Goal: Information Seeking & Learning: Compare options

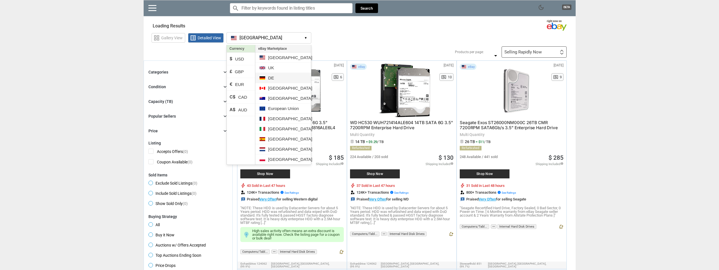
click at [276, 80] on li "DE" at bounding box center [282, 78] width 55 height 10
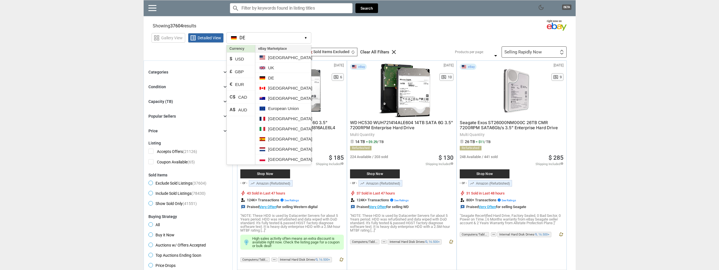
click at [358, 32] on div "grid_view Gallery View list_alt Detailed View DE DE ▾ Currency $ USD £ GBP € EU…" at bounding box center [364, 37] width 424 height 13
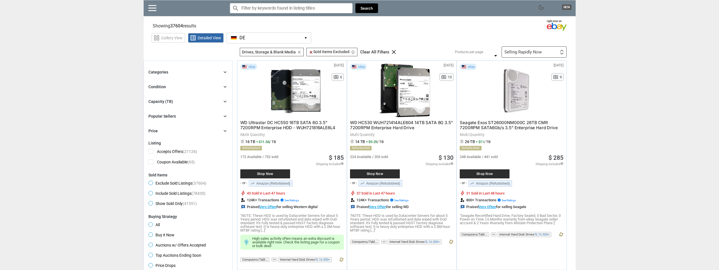
click at [557, 48] on div "Selling Rapidly Now First or Last Chance to Buy Recently Listed Selling Rapidly…" at bounding box center [534, 51] width 65 height 11
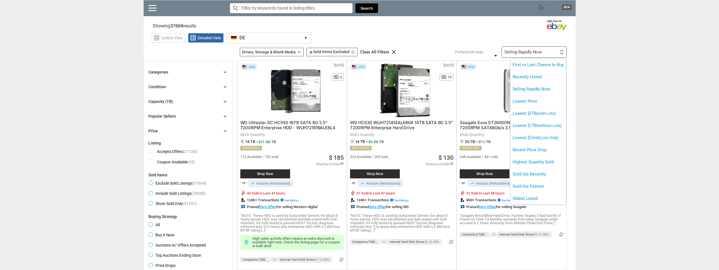
click at [633, 89] on div at bounding box center [359, 135] width 719 height 270
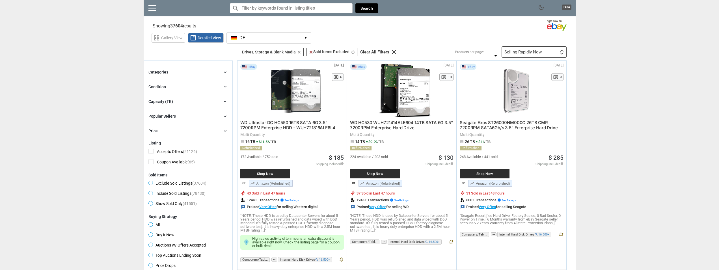
click at [515, 52] on div "Selling Rapidly Now" at bounding box center [523, 52] width 37 height 4
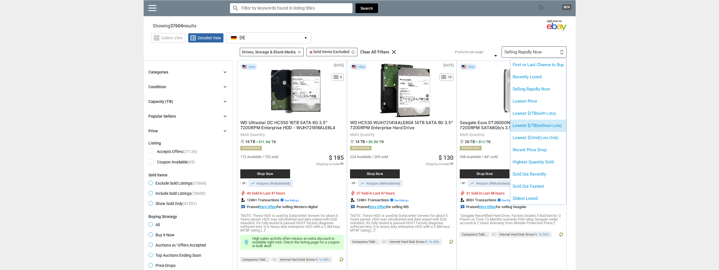
click at [540, 123] on li "Lowest $/TB (without Lots)" at bounding box center [539, 126] width 56 height 12
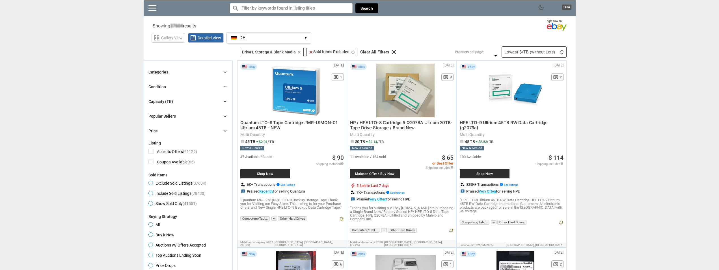
click at [266, 34] on button "DE DE ▾" at bounding box center [269, 37] width 85 height 11
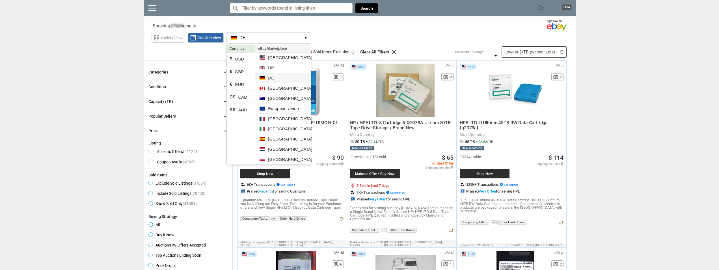
click at [274, 76] on li "DE" at bounding box center [282, 78] width 55 height 10
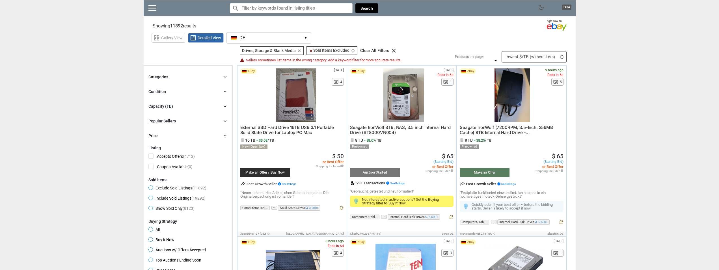
click at [397, 129] on span "Seagate IronWolf 8TB, NAS, 3.5 inch Internal Hard Drive (ST8000VN004)" at bounding box center [400, 130] width 101 height 10
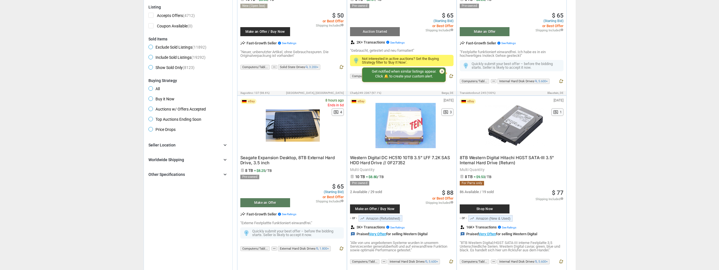
scroll to position [144, 0]
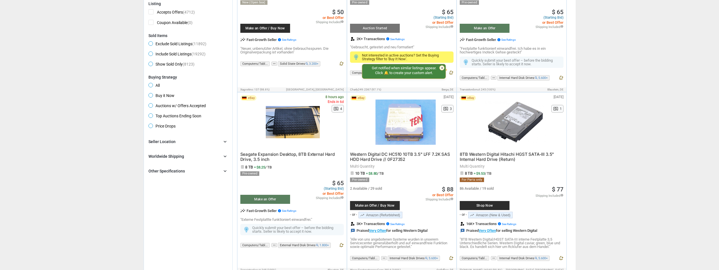
click at [503, 154] on span "8TB Western Digital Hitachi HGST SATA-III 3.5" Internal Hard Drive (Return)" at bounding box center [507, 157] width 94 height 10
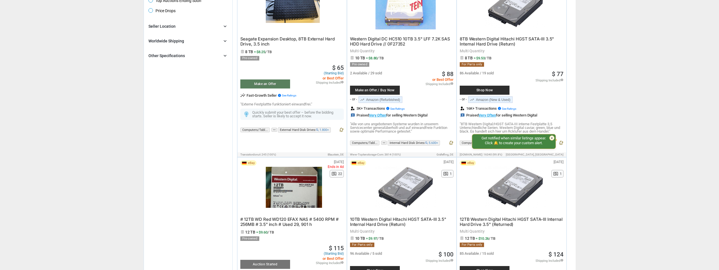
scroll to position [317, 0]
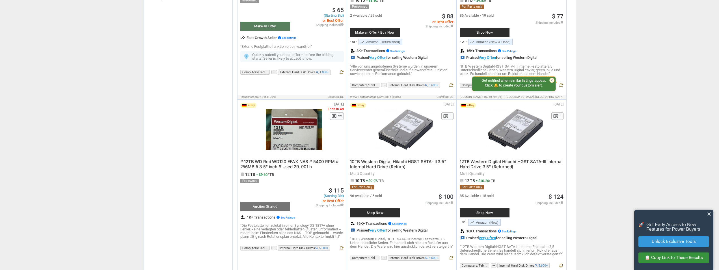
click at [291, 165] on span "# 12TB WD Red WD120 EFAX NAS # 5400 RPM # 256MB # 3.5" inch # Used 29, 901 h" at bounding box center [289, 164] width 98 height 10
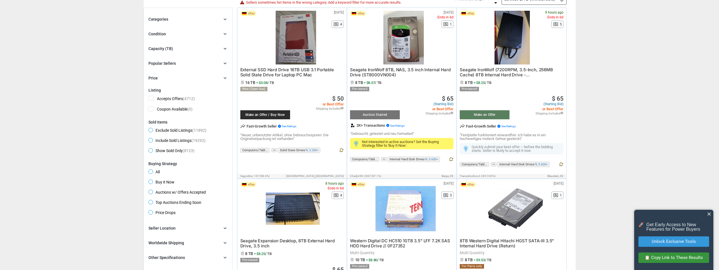
scroll to position [0, 0]
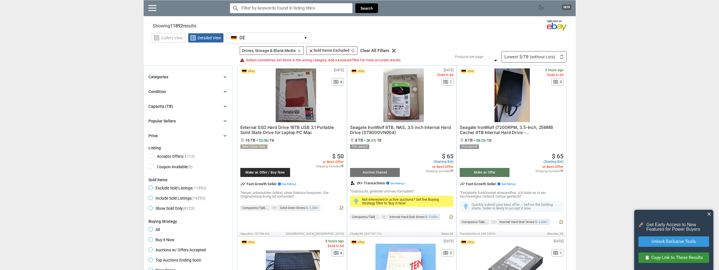
click at [208, 78] on div "Categories chevron_right" at bounding box center [188, 77] width 79 height 7
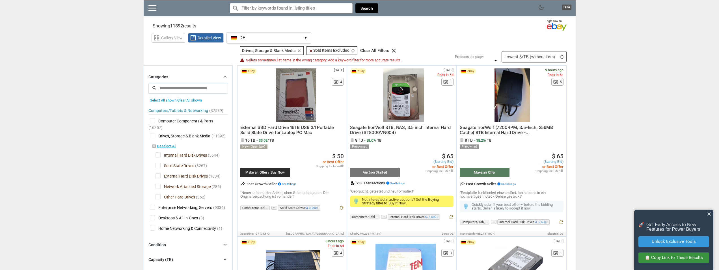
click at [206, 76] on div "Categories chevron_right" at bounding box center [188, 77] width 79 height 7
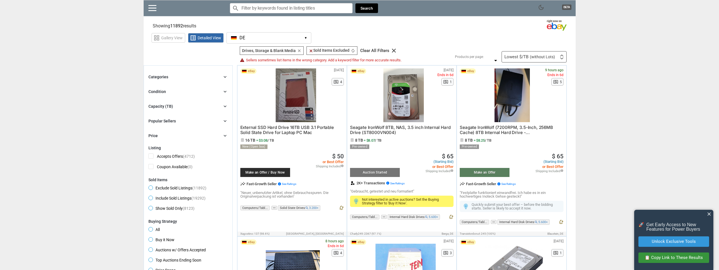
click at [191, 93] on div "Condition chevron_right" at bounding box center [188, 91] width 79 height 7
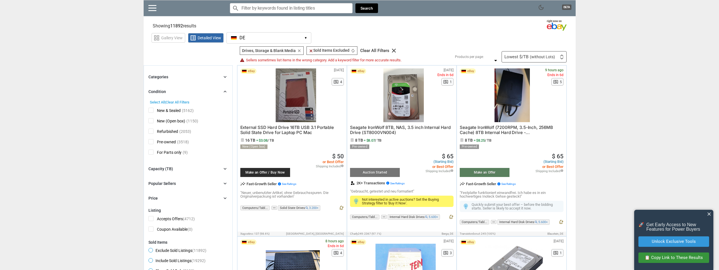
click at [178, 90] on div "Condition chevron_right" at bounding box center [188, 91] width 79 height 7
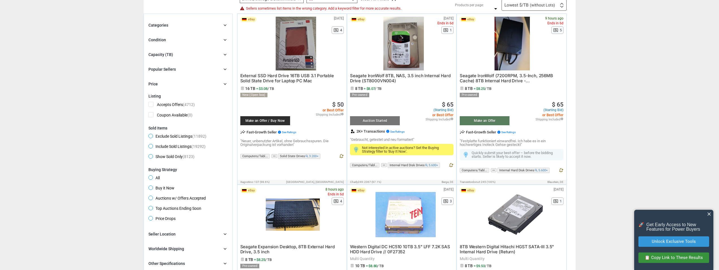
scroll to position [87, 0]
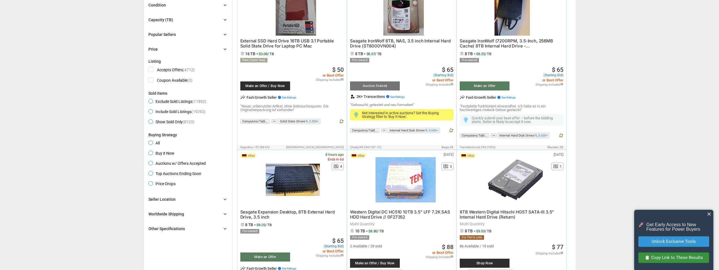
click at [150, 155] on span "Buy it Now" at bounding box center [162, 154] width 26 height 7
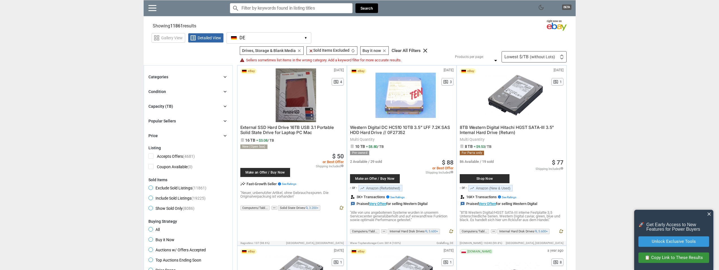
click at [507, 128] on span "8TB Western Digital Hitachi HGST SATA-III 3.5" Internal Hard Drive (Return)" at bounding box center [507, 130] width 94 height 10
click at [198, 76] on div "Categories chevron_right" at bounding box center [188, 77] width 79 height 7
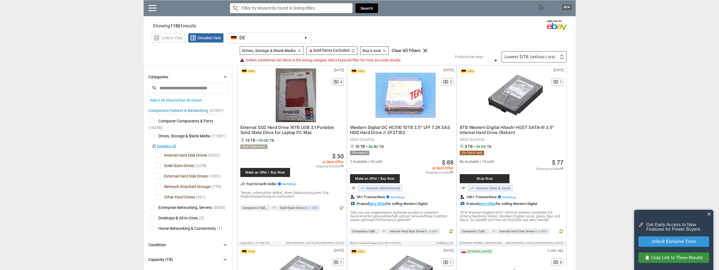
click at [179, 207] on span "Enterprise Networking, Servers" at bounding box center [181, 208] width 62 height 7
click at [184, 212] on span "Enterprise Networking, Servers" at bounding box center [181, 208] width 62 height 7
click at [285, 132] on span "External SSD Hard Drive 16TB USB 3.1 Portable Solid State Drive for Laptop PC M…" at bounding box center [287, 130] width 94 height 10
click at [390, 129] on span "Western Digital DC HC510 10TB 3.5" LFF 7.2K SAS HDD Hard Drive // 0F27352" at bounding box center [400, 130] width 100 height 10
click at [491, 130] on span "8TB Western Digital Hitachi HGST SATA-III 3.5" Internal Hard Drive (Return)" at bounding box center [507, 130] width 94 height 10
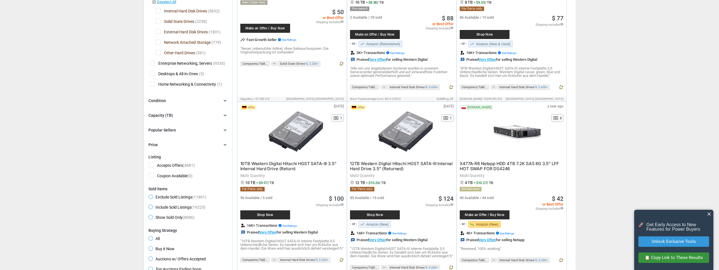
scroll to position [58, 0]
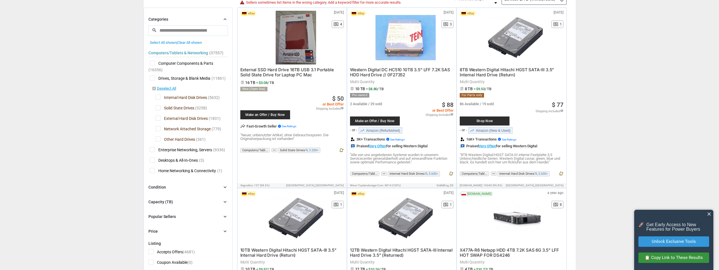
click at [392, 73] on span "Western Digital DC HC510 10TB 3.5" LFF 7.2K SAS HDD Hard Drive // 0F27352" at bounding box center [400, 72] width 100 height 10
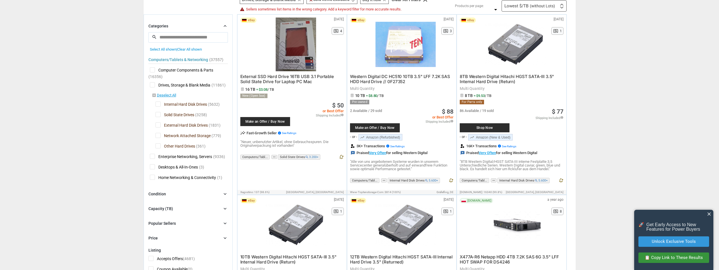
scroll to position [0, 0]
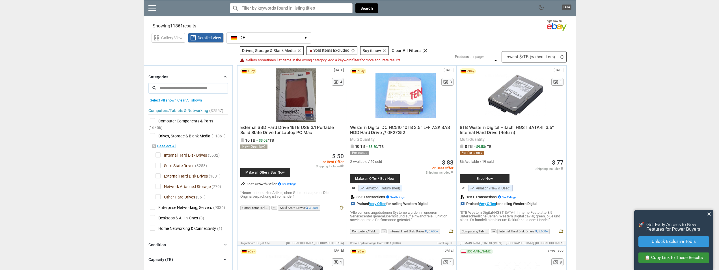
click at [514, 56] on div "Lowest $/TB (without Lots)" at bounding box center [530, 57] width 51 height 4
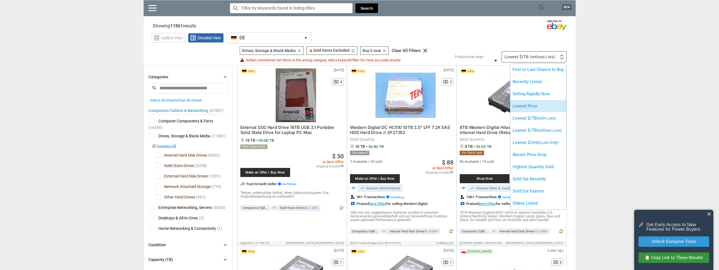
click at [534, 107] on li "Lowest Price" at bounding box center [539, 106] width 56 height 12
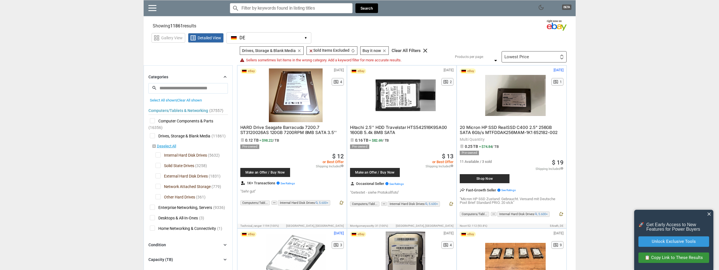
click at [530, 57] on div "Lowest Price First or Last Chance to Buy Recently Listed Selling Rapidly Now Lo…" at bounding box center [534, 56] width 65 height 11
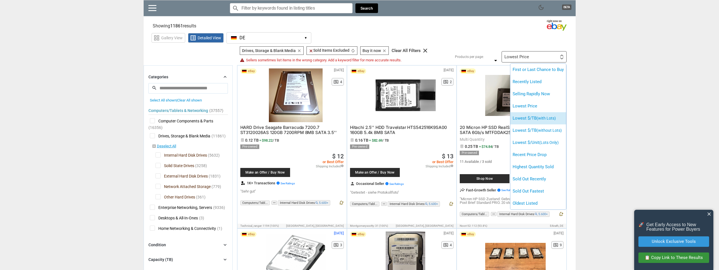
click at [533, 121] on li "Lowest $/TB (with Lots)" at bounding box center [539, 118] width 56 height 12
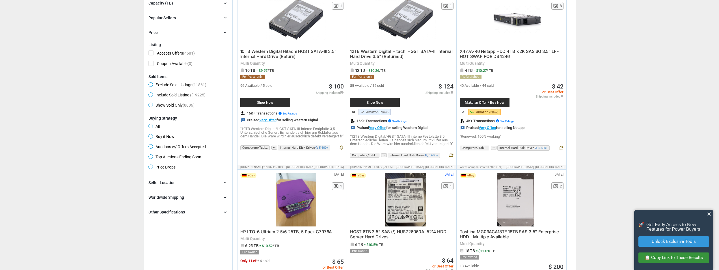
scroll to position [260, 0]
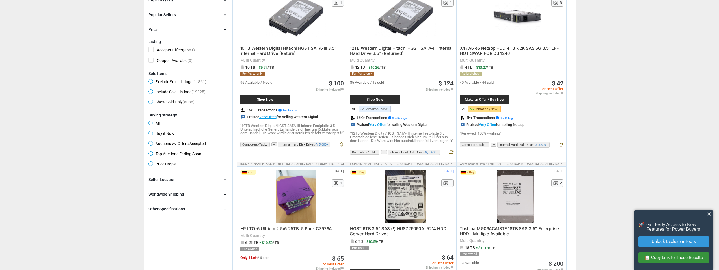
click at [487, 50] on span "X477A-R6 Netapp HDD 4TB 7.2K SAS 6G 3.5" LFF HOT SWAP FOR DS4246" at bounding box center [509, 51] width 99 height 10
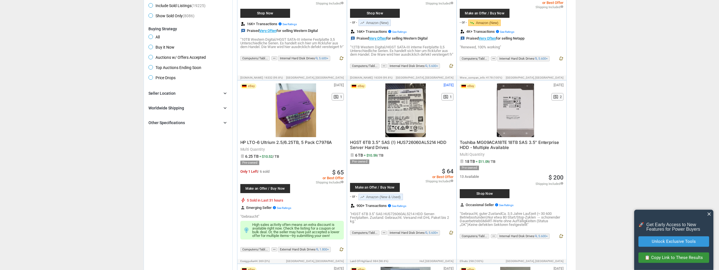
scroll to position [346, 0]
click at [372, 149] on span "HGST 6TB 3.5" SAS (!) HUS726060AL5214 HDD Server Hard Drives" at bounding box center [398, 144] width 96 height 10
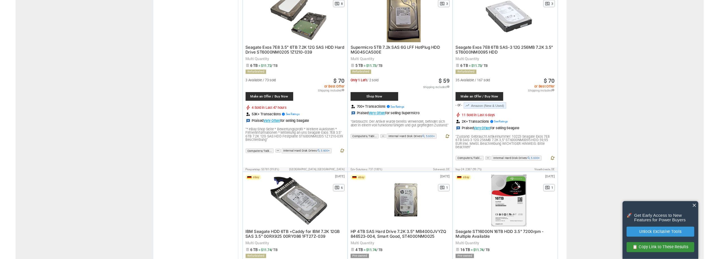
scroll to position [1327, 0]
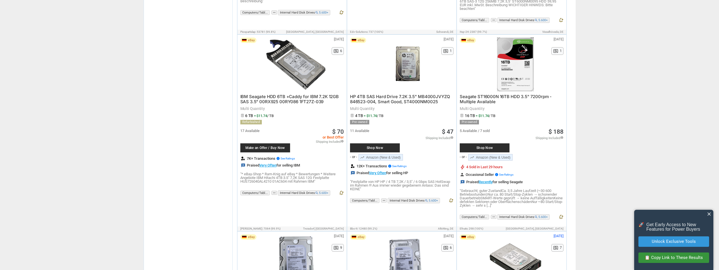
click at [207, 172] on section "Categories chevron_right search close Select All shown | Clear All shown Comput…" at bounding box center [188, 224] width 89 height 2972
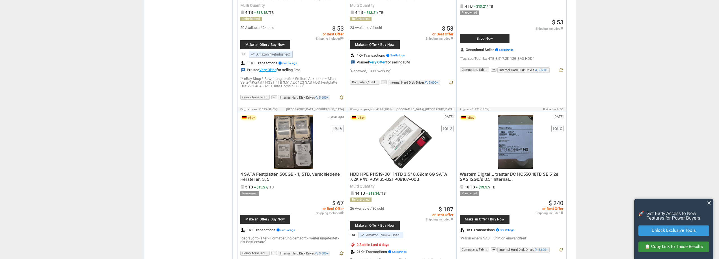
scroll to position [2539, 0]
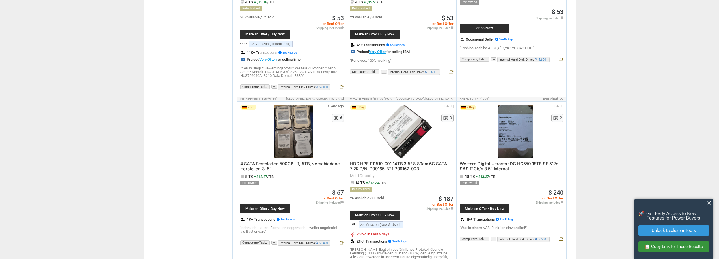
click at [251, 165] on span "4 SATA Festplatten 500GB - 1, 5TB, verschiedene Hersteller, 3, 5"" at bounding box center [290, 166] width 100 height 10
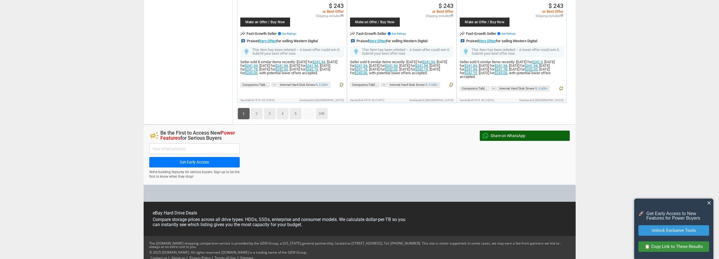
scroll to position [2914, 0]
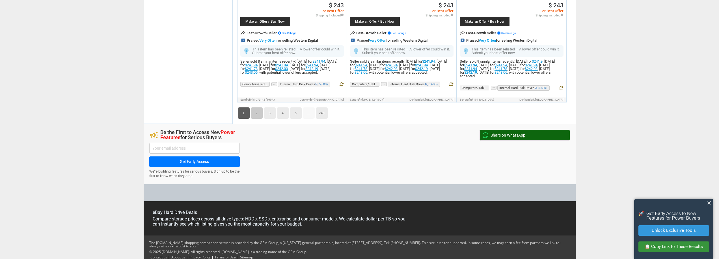
click at [255, 111] on link "2" at bounding box center [257, 112] width 12 height 11
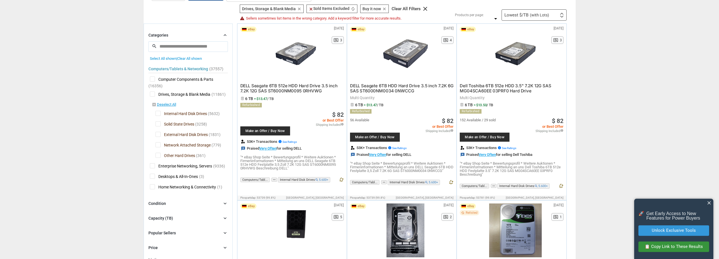
scroll to position [78, 0]
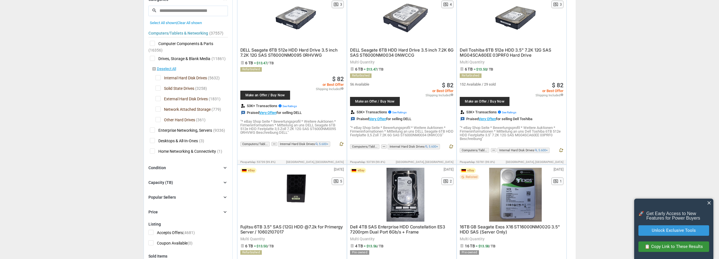
click at [223, 184] on icon "chevron_right" at bounding box center [225, 182] width 6 height 6
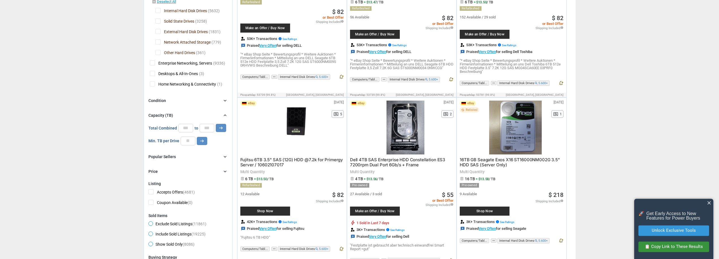
scroll to position [193, 0]
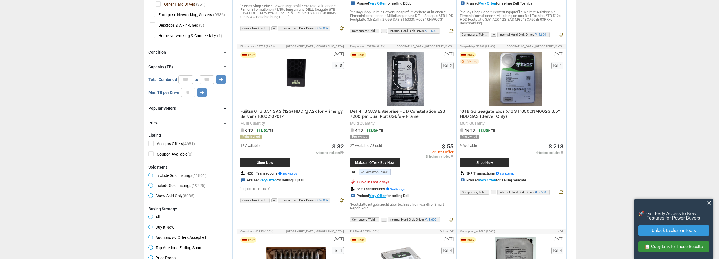
click at [192, 124] on div "Price chevron_right" at bounding box center [188, 122] width 79 height 7
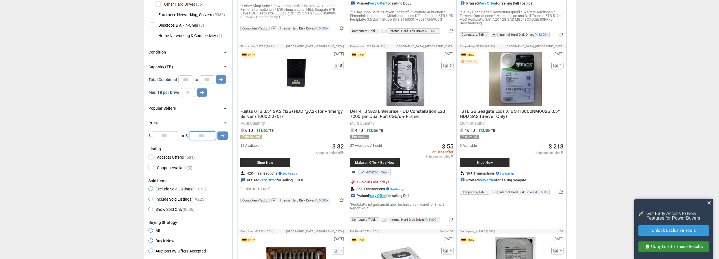
click at [202, 140] on input "*" at bounding box center [202, 135] width 27 height 8
click at [225, 137] on icon "arrow_right_alt" at bounding box center [222, 135] width 5 height 5
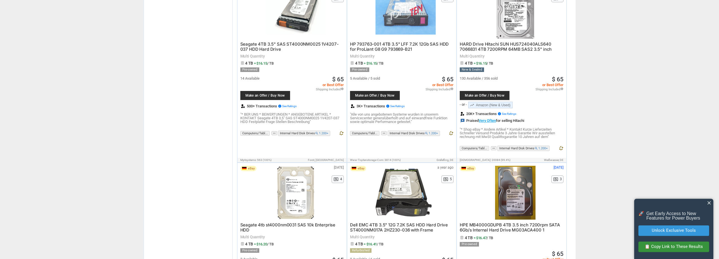
scroll to position [2166, 0]
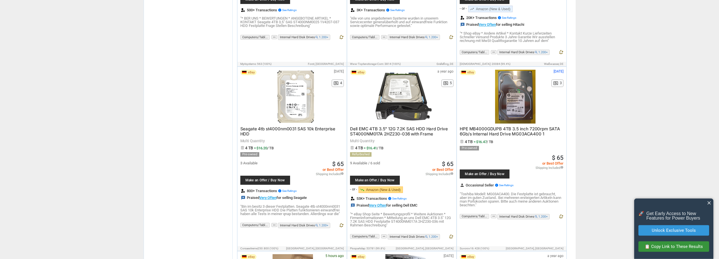
click at [487, 126] on span "HPE MB4000GDUPB 4TB 3.5 inch 7200rpm SATA 6Gb/s Internal Hard Drive MG03ACA400 1" at bounding box center [510, 131] width 100 height 10
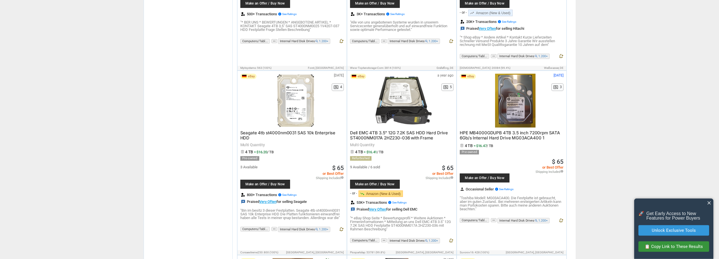
scroll to position [2351, 0]
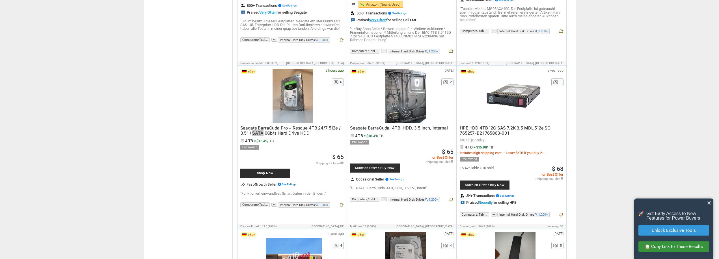
click at [299, 126] on span "Seagate BarraCuda Pro + Rescue 4TB 24/7 512e / 3.5" / SATA 6Gb/s Hard Drive HDD" at bounding box center [290, 130] width 100 height 10
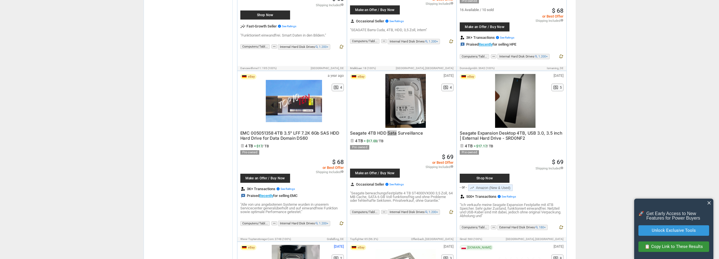
click at [399, 130] on span "Seagate 4TB HDD Sata Surveillance" at bounding box center [386, 132] width 73 height 5
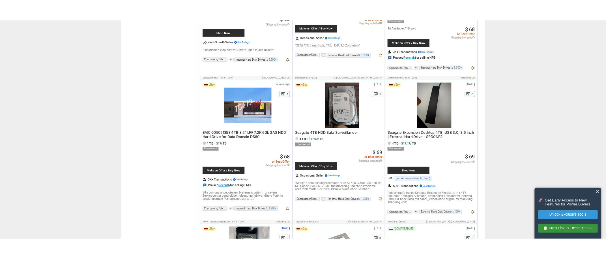
scroll to position [2684, 0]
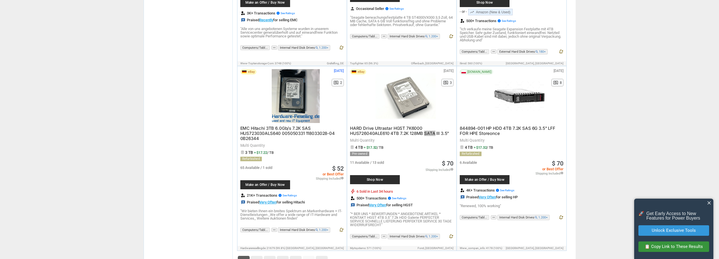
click at [396, 128] on span "HARD Drive Ultrastar HGST 7K6000 HUS726040ALE610 4TB 7.2K 128MB SATA III 3.5"" at bounding box center [399, 130] width 99 height 10
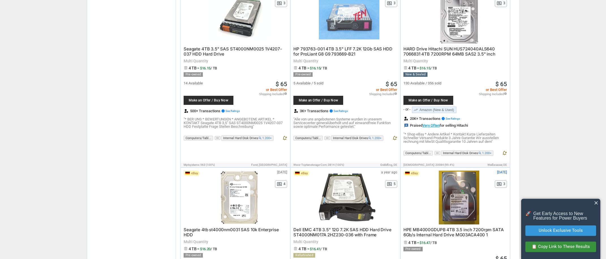
scroll to position [2076, 0]
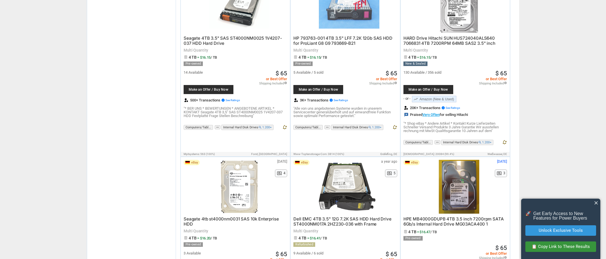
click at [446, 220] on span "HPE MB4000GDUPB 4TB 3.5 inch 7200rpm SATA 6Gb/s Internal Hard Drive MG03ACA400 1" at bounding box center [453, 221] width 100 height 10
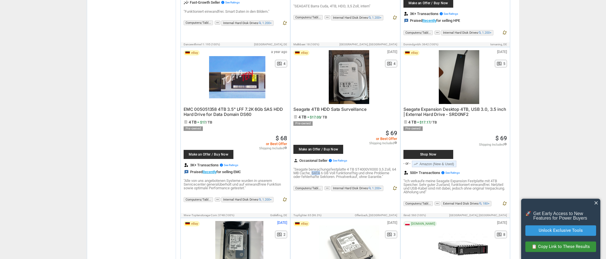
scroll to position [2566, 0]
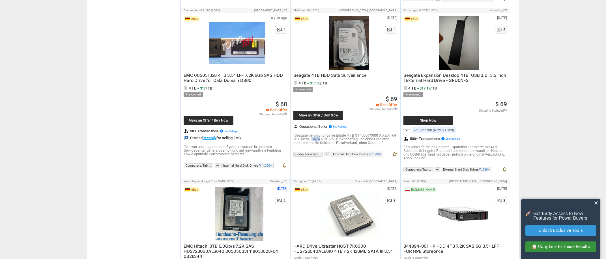
click at [343, 72] on span "Seagate 4TB HDD Sata Surveillance" at bounding box center [329, 74] width 73 height 5
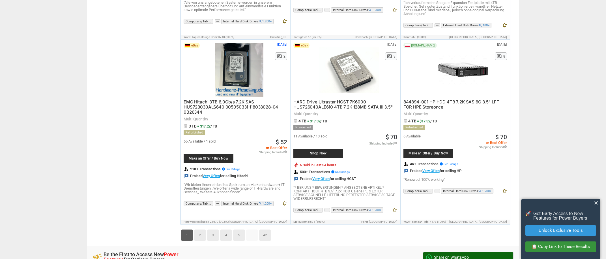
scroll to position [2739, 0]
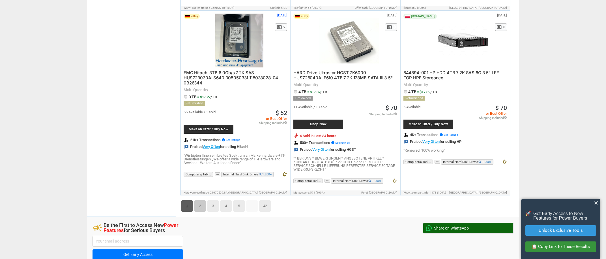
click at [202, 203] on link "2" at bounding box center [200, 205] width 12 height 11
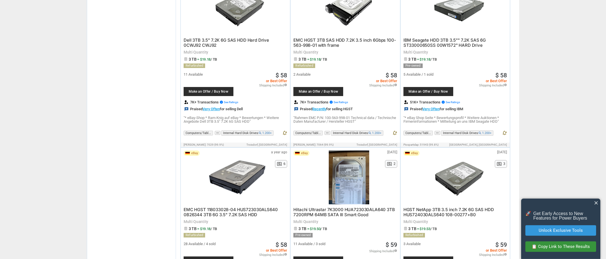
scroll to position [1174, 0]
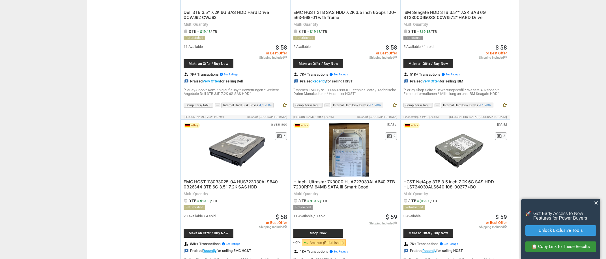
click at [319, 182] on span "Hitachi Ultrastar 7K3000 HUA723030ALA640 3TB 7200RPM 64MB SATA III Smart:Good" at bounding box center [343, 184] width 101 height 10
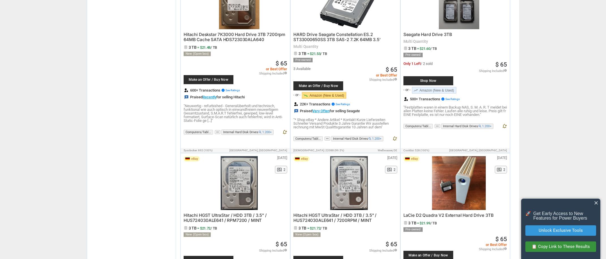
scroll to position [2755, 0]
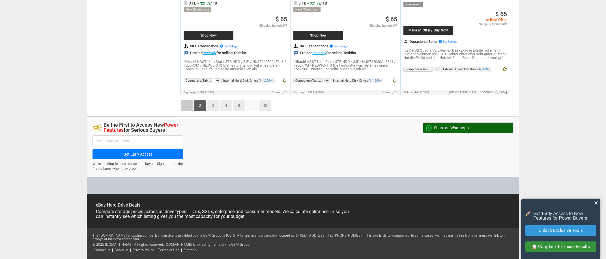
click at [189, 102] on link "1" at bounding box center [187, 105] width 12 height 11
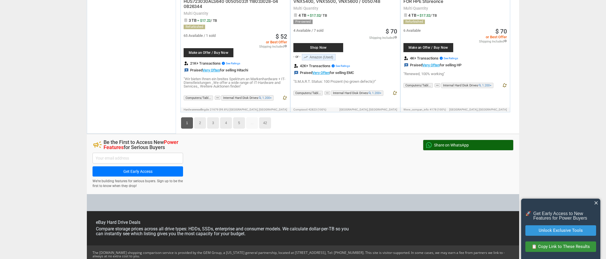
scroll to position [2817, 0]
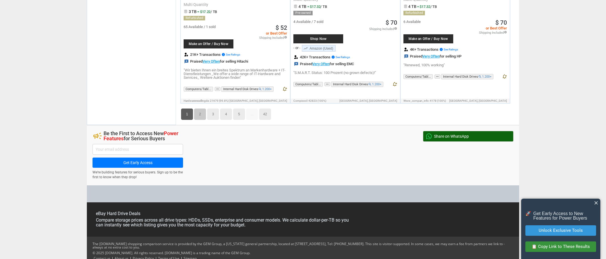
click at [201, 110] on link "2" at bounding box center [200, 113] width 12 height 11
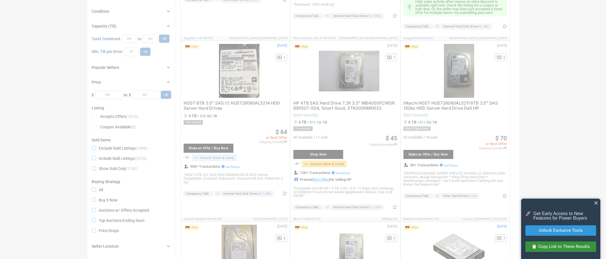
scroll to position [20, 0]
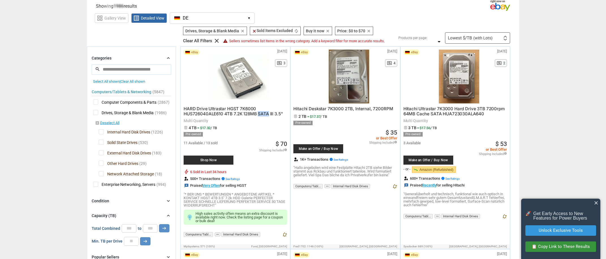
click at [240, 114] on span "HARD Drive Ultrastar HGST 7K6000 HUS726040ALE610 4TB 7.2K 128MB SATA III 3.5"" at bounding box center [233, 111] width 99 height 10
click at [102, 132] on span "Internal Hard Disk Drives" at bounding box center [124, 132] width 51 height 7
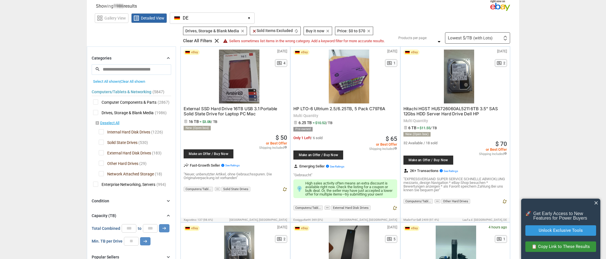
click at [101, 152] on span "External Hard Disk Drives" at bounding box center [125, 153] width 52 height 7
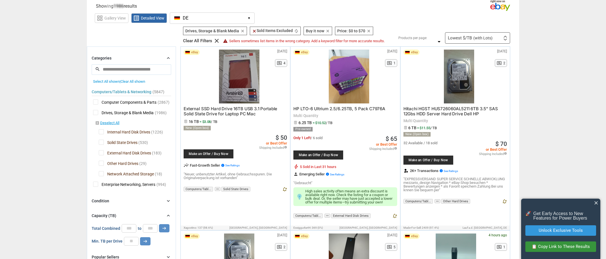
click at [103, 162] on span "Other Hard Drives" at bounding box center [119, 163] width 40 height 7
click at [101, 172] on span "Network Attached Storage" at bounding box center [126, 174] width 55 height 7
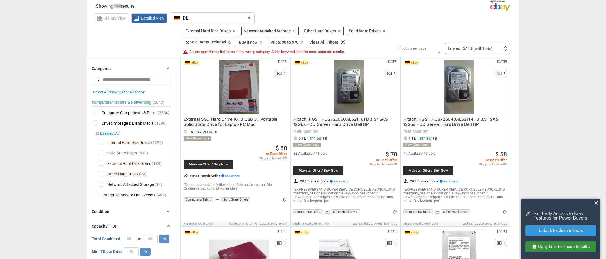
click at [98, 171] on div "Computers/Tablets & Networking (5843) [L1] Computer Components & Parts (2864) […" at bounding box center [131, 147] width 79 height 106
click at [102, 176] on span "Other Hard Drives" at bounding box center [119, 174] width 40 height 7
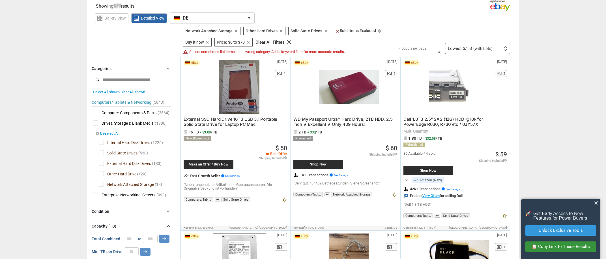
click at [102, 173] on span "Other Hard Drives" at bounding box center [119, 174] width 40 height 7
click at [102, 184] on span "Network Attached Storage" at bounding box center [126, 184] width 55 height 7
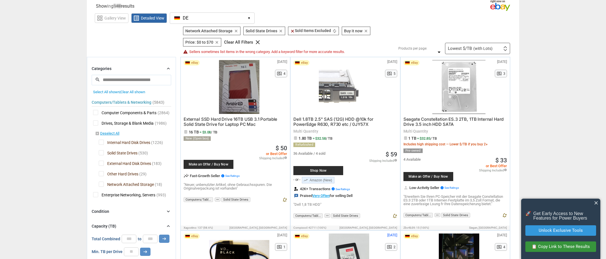
type input "**"
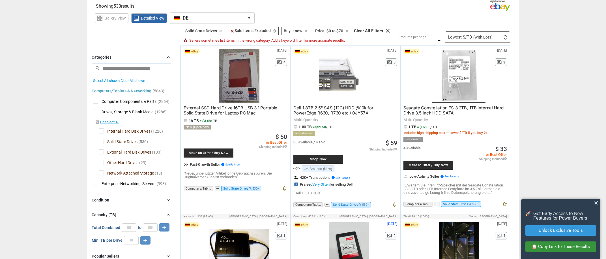
click at [459, 109] on span "Seagate Constellation ES.3 2TB, 1TB Internal Hard Drive 3.5 inch HDD SATA" at bounding box center [453, 110] width 100 height 10
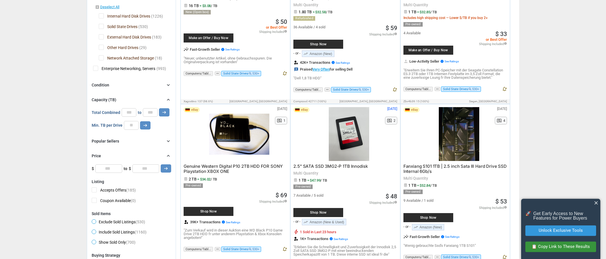
scroll to position [135, 0]
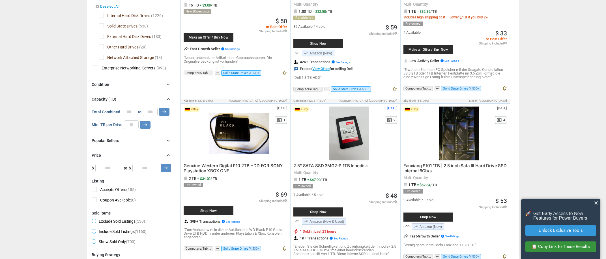
click at [331, 163] on span "2.5" SATA SSD 3MG2-P 1TB Innodisk" at bounding box center [330, 165] width 74 height 5
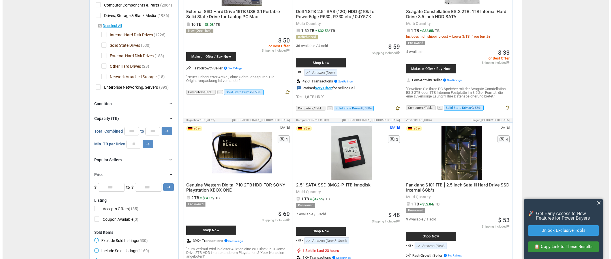
scroll to position [0, 0]
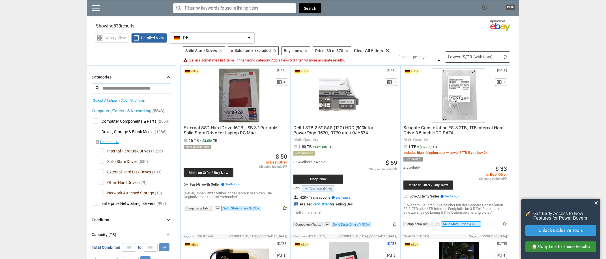
click at [97, 8] on span at bounding box center [96, 8] width 8 height 1
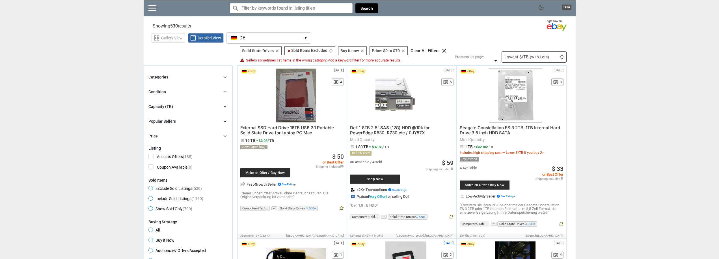
click at [225, 76] on icon "chevron_right" at bounding box center [225, 77] width 6 height 6
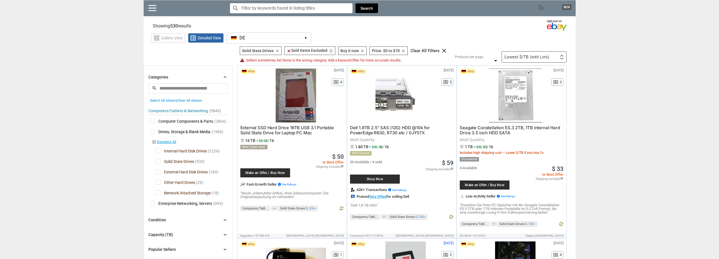
click at [225, 76] on icon "chevron_right" at bounding box center [225, 77] width 6 height 6
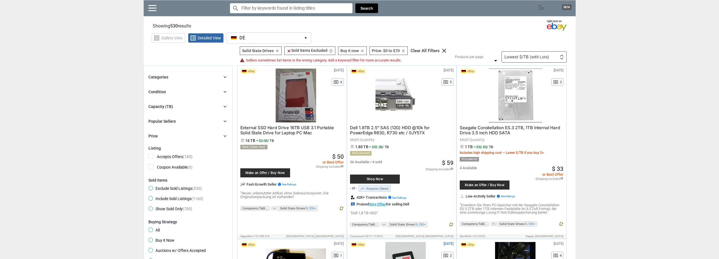
click at [223, 77] on icon "chevron_right" at bounding box center [225, 77] width 6 height 6
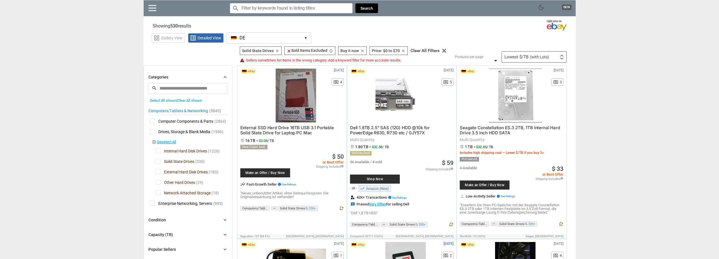
click at [154, 133] on span "Drives, Storage & Blank Media" at bounding box center [180, 132] width 61 height 7
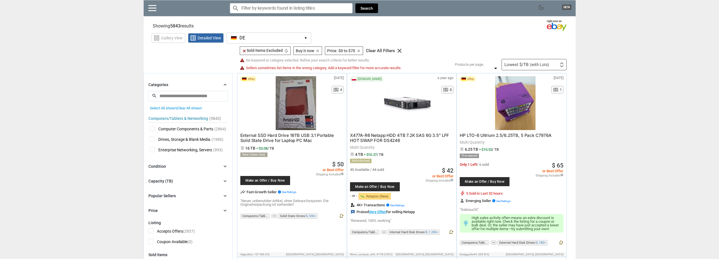
click at [154, 139] on span "Drives, Storage & Blank Media" at bounding box center [180, 139] width 61 height 7
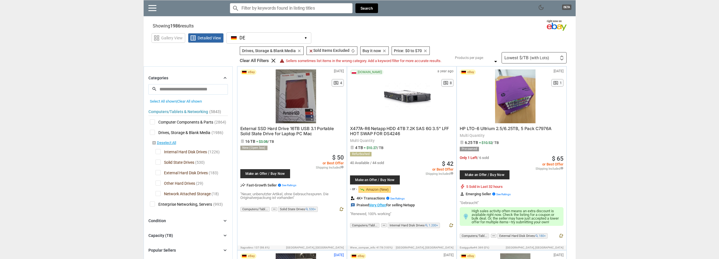
click at [153, 132] on span "Drives, Storage & Blank Media" at bounding box center [180, 133] width 61 height 7
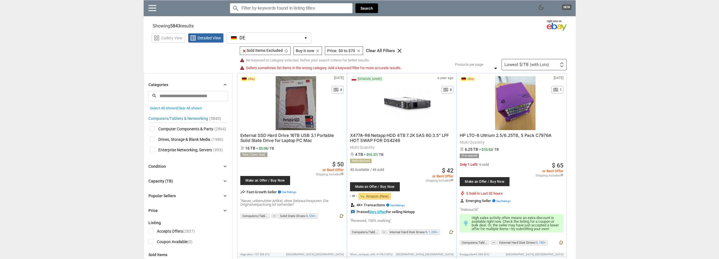
click at [152, 128] on span "Computer Components & Parts" at bounding box center [181, 129] width 63 height 7
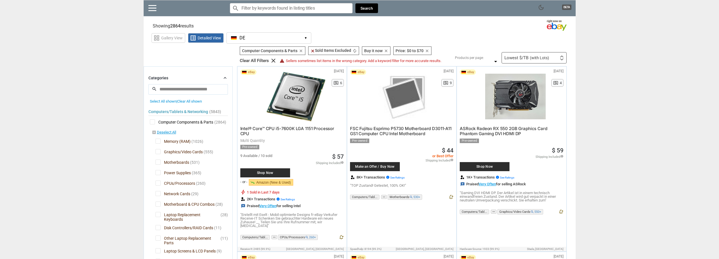
click at [202, 120] on span "Computer Components & Parts" at bounding box center [181, 122] width 63 height 7
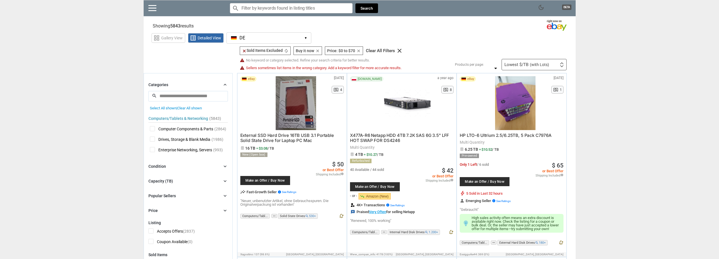
click at [177, 128] on span "Computer Components & Parts" at bounding box center [181, 129] width 63 height 7
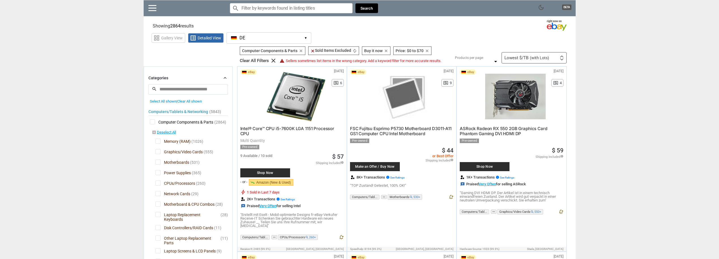
click at [157, 156] on span "Graphics/Video Cards" at bounding box center [179, 152] width 47 height 7
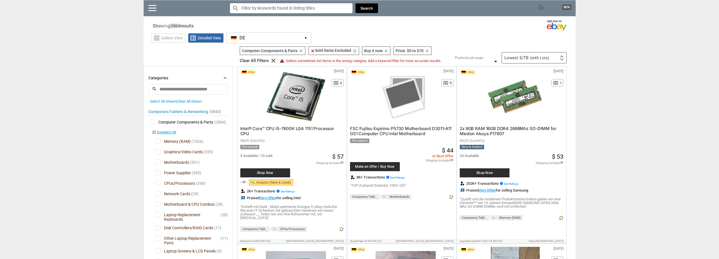
click at [158, 166] on span "Motherboards" at bounding box center [173, 162] width 34 height 7
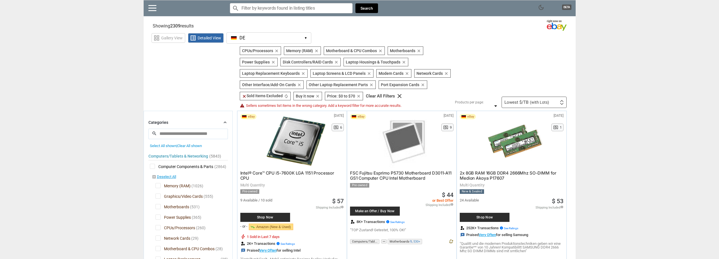
click at [277, 51] on icon "clear" at bounding box center [277, 51] width 4 height 4
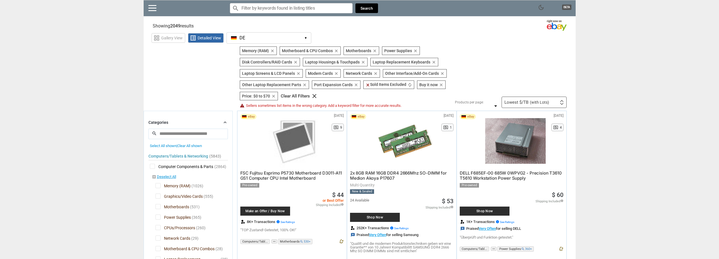
click at [335, 50] on icon "clear" at bounding box center [336, 51] width 4 height 4
